Goal: Transaction & Acquisition: Purchase product/service

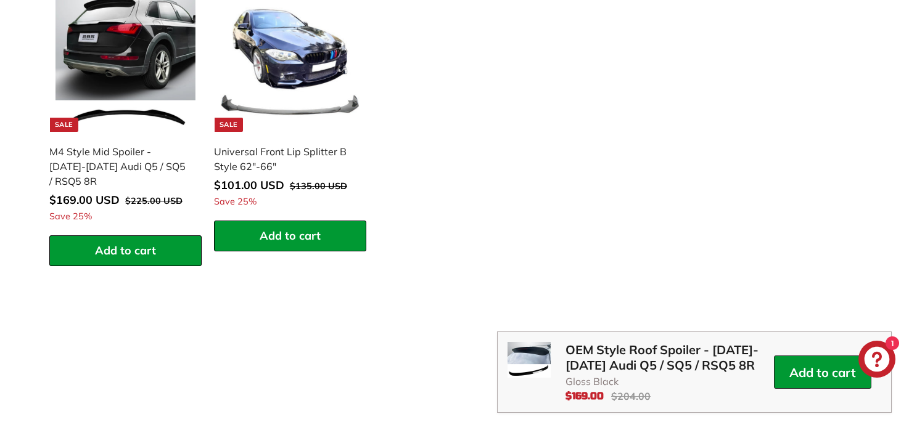
scroll to position [1722, 0]
